Goal: Transaction & Acquisition: Purchase product/service

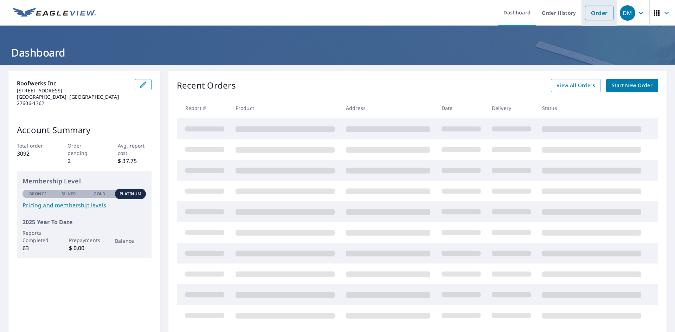
click at [589, 21] on li "Order" at bounding box center [599, 13] width 36 height 26
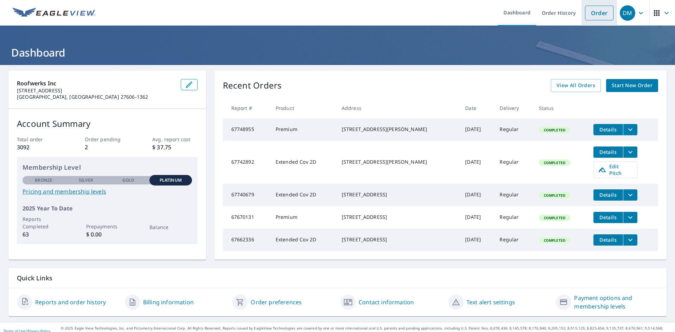
click at [592, 15] on link "Order" at bounding box center [599, 13] width 28 height 15
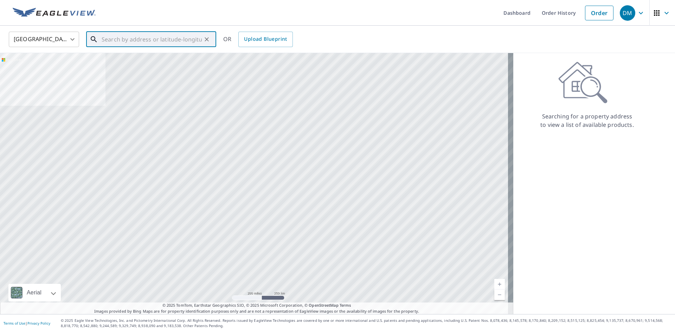
click at [174, 36] on input "text" at bounding box center [152, 40] width 100 height 20
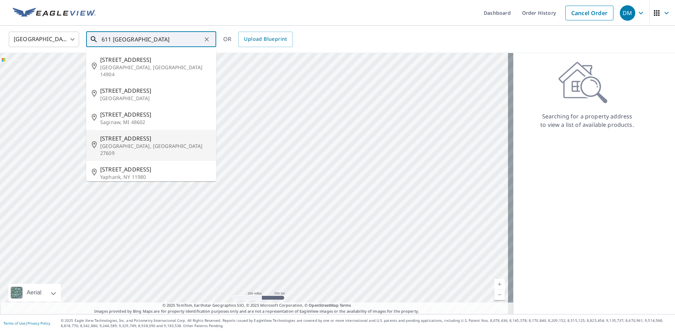
click at [125, 134] on span "[STREET_ADDRESS]" at bounding box center [155, 138] width 110 height 8
type input "[STREET_ADDRESS]"
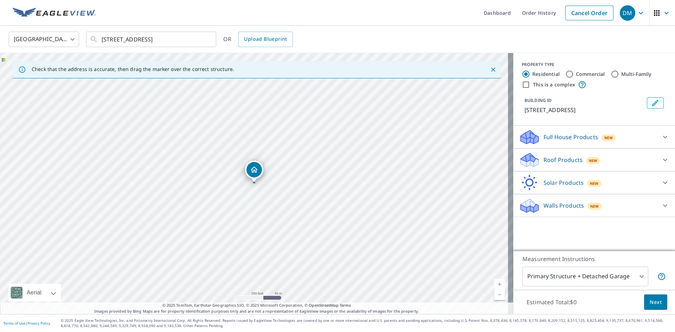
click at [546, 159] on p "Roof Products" at bounding box center [562, 160] width 39 height 8
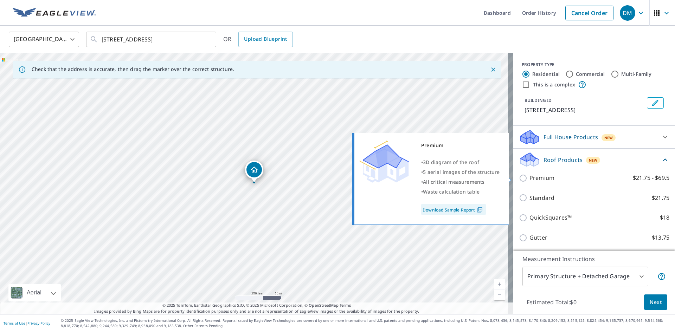
click at [520, 178] on input "Premium $21.75 - $69.5" at bounding box center [524, 178] width 11 height 8
checkbox input "true"
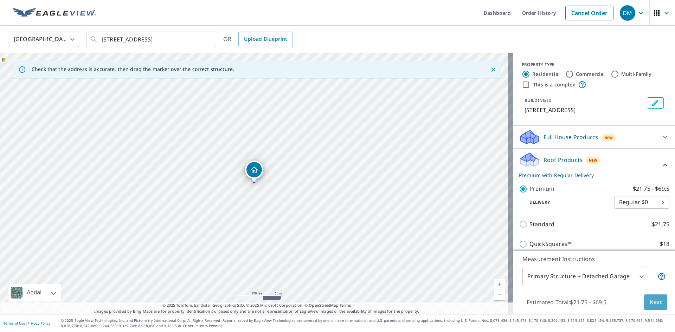
click at [650, 302] on span "Next" at bounding box center [656, 302] width 12 height 9
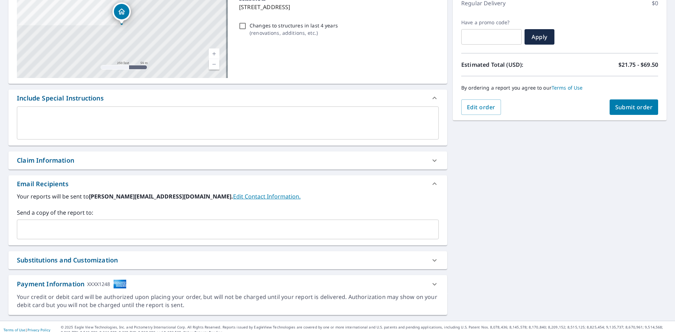
scroll to position [110, 0]
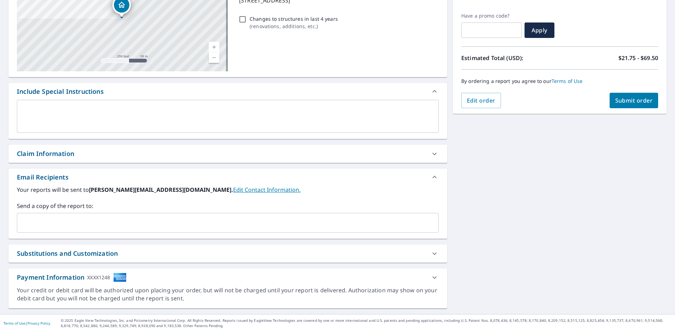
click at [42, 214] on div "​" at bounding box center [228, 223] width 422 height 20
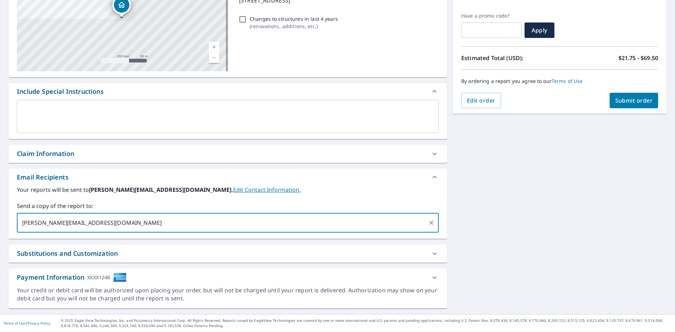
type input "[PERSON_NAME][EMAIL_ADDRESS][DOMAIN_NAME]"
type input "k"
type input "[PERSON_NAME][EMAIL_ADDRESS][DOMAIN_NAME]"
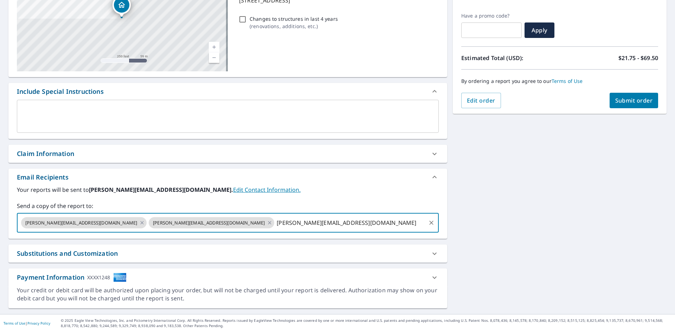
type input "[PERSON_NAME][EMAIL_ADDRESS][DOMAIN_NAME]"
click at [642, 96] on button "Submit order" at bounding box center [634, 100] width 49 height 15
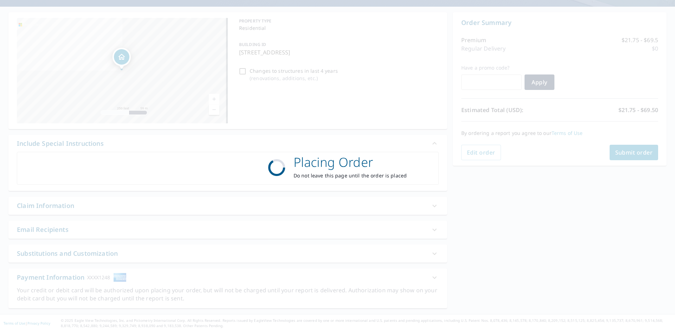
scroll to position [58, 0]
